Goal: Information Seeking & Learning: Find specific fact

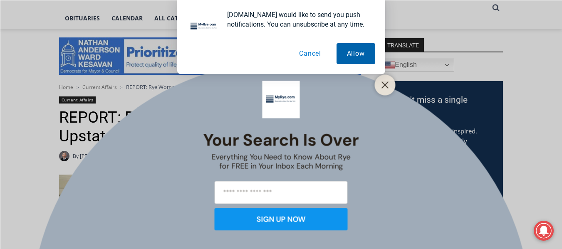
click at [353, 52] on button "Allow" at bounding box center [355, 53] width 39 height 21
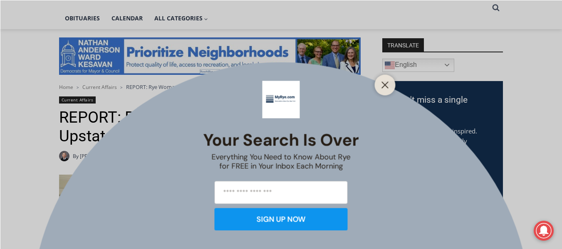
click at [25, 94] on div "Your Search is Over Everything You Need to Know About Rye for FREE in Your Inbo…" at bounding box center [281, 124] width 562 height 249
click at [379, 82] on button "Close" at bounding box center [385, 85] width 12 height 12
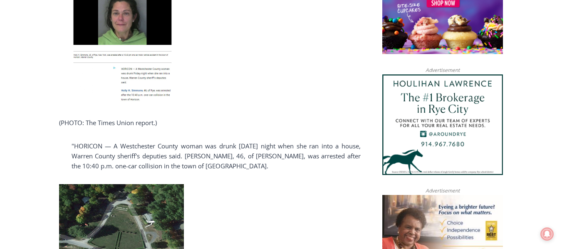
scroll to position [567, 0]
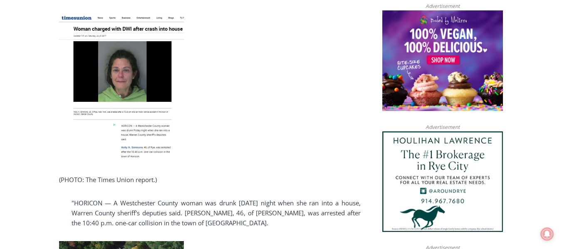
click at [137, 105] on img at bounding box center [121, 88] width 125 height 146
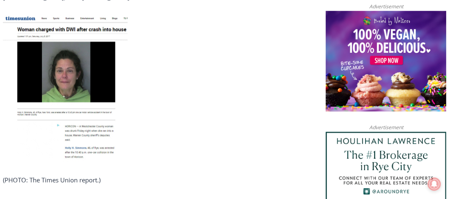
scroll to position [569, 0]
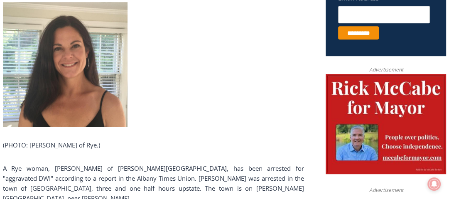
scroll to position [366, 0]
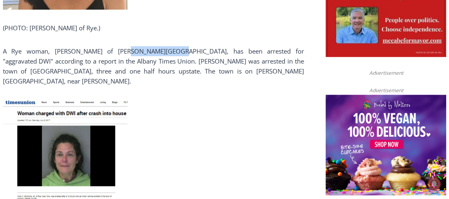
drag, startPoint x: 173, startPoint y: 50, endPoint x: 123, endPoint y: 49, distance: 49.9
click at [123, 49] on p "A Rye woman, [PERSON_NAME] of [PERSON_NAME][GEOGRAPHIC_DATA], has been arrested…" at bounding box center [153, 66] width 301 height 40
click at [149, 108] on link at bounding box center [153, 172] width 301 height 146
click at [176, 48] on p "A Rye woman, [PERSON_NAME] of [PERSON_NAME][GEOGRAPHIC_DATA], has been arrested…" at bounding box center [153, 66] width 301 height 40
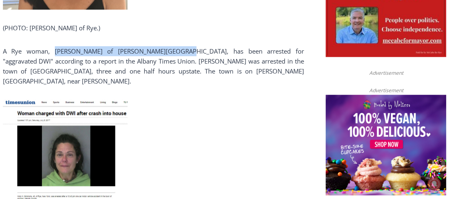
drag, startPoint x: 176, startPoint y: 48, endPoint x: 57, endPoint y: 48, distance: 119.3
click at [57, 48] on p "A Rye woman, [PERSON_NAME] of [PERSON_NAME][GEOGRAPHIC_DATA], has been arrested…" at bounding box center [153, 66] width 301 height 40
copy p "Holly Simmons of Grace Church Street,"
